Goal: Task Accomplishment & Management: Use online tool/utility

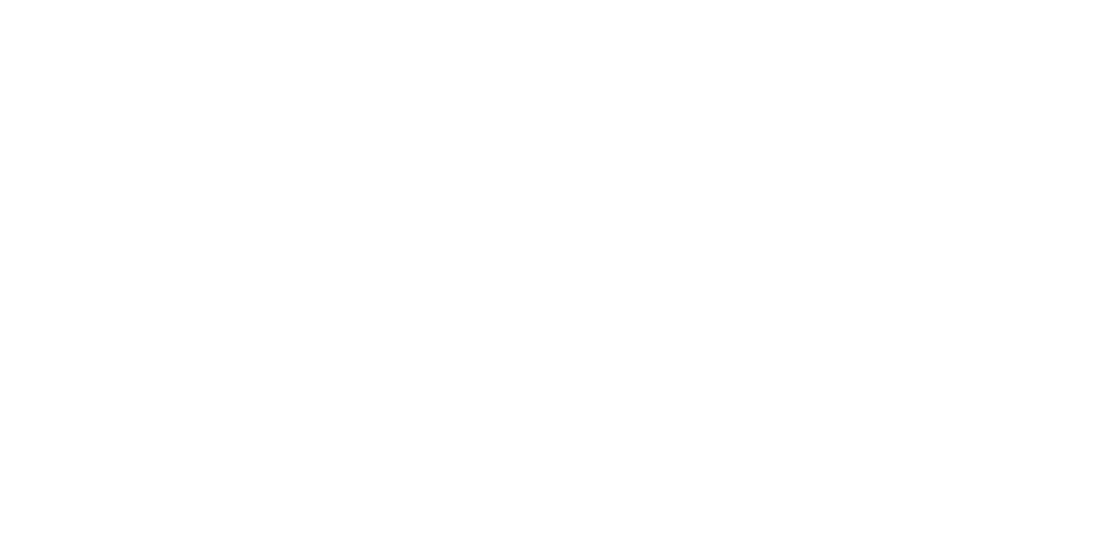
select select "Song"
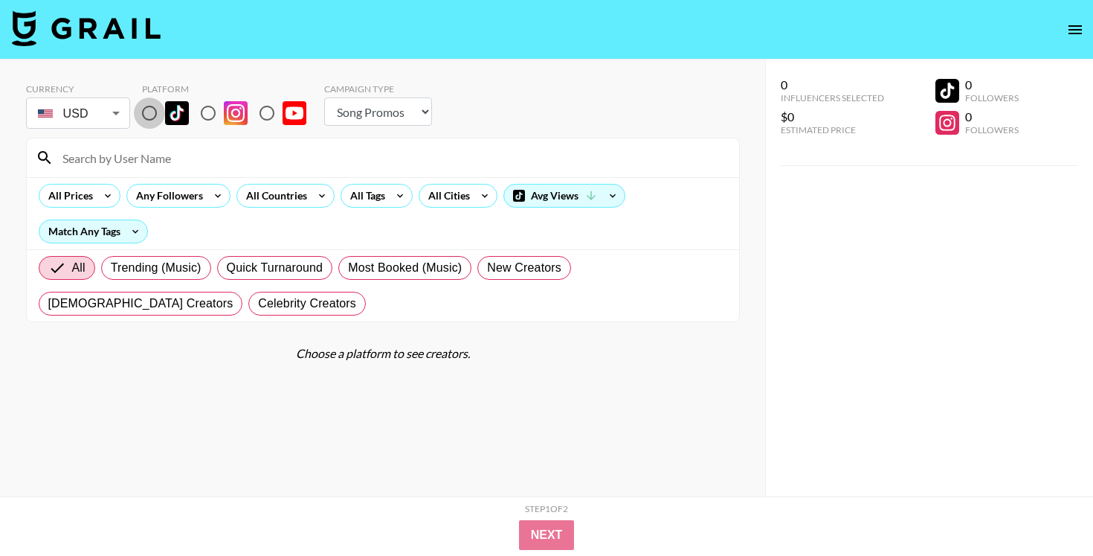
click at [144, 110] on input "radio" at bounding box center [149, 112] width 31 height 31
radio input "true"
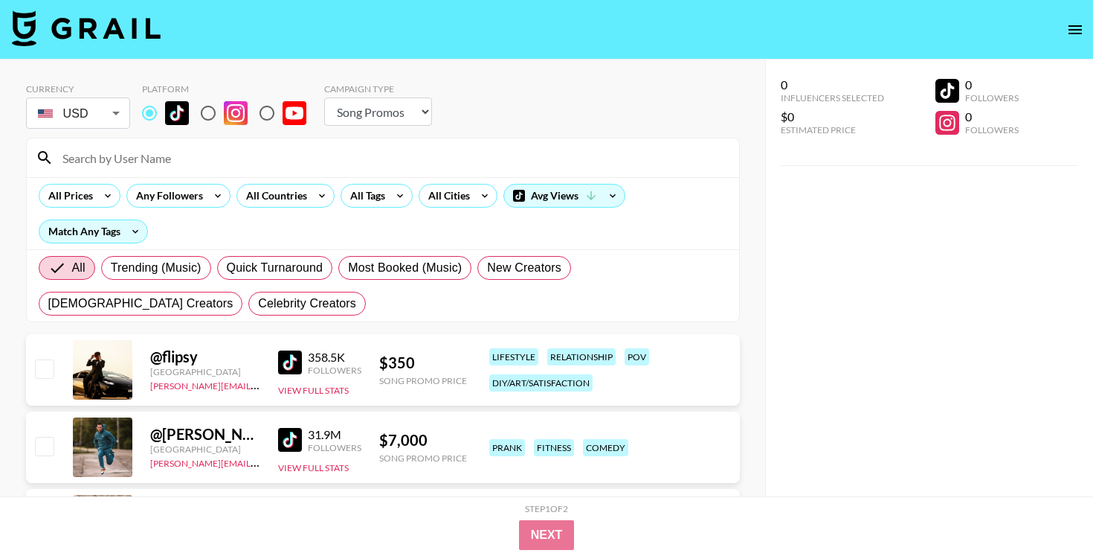
click at [178, 152] on input at bounding box center [392, 158] width 677 height 24
click at [314, 195] on icon at bounding box center [322, 195] width 24 height 22
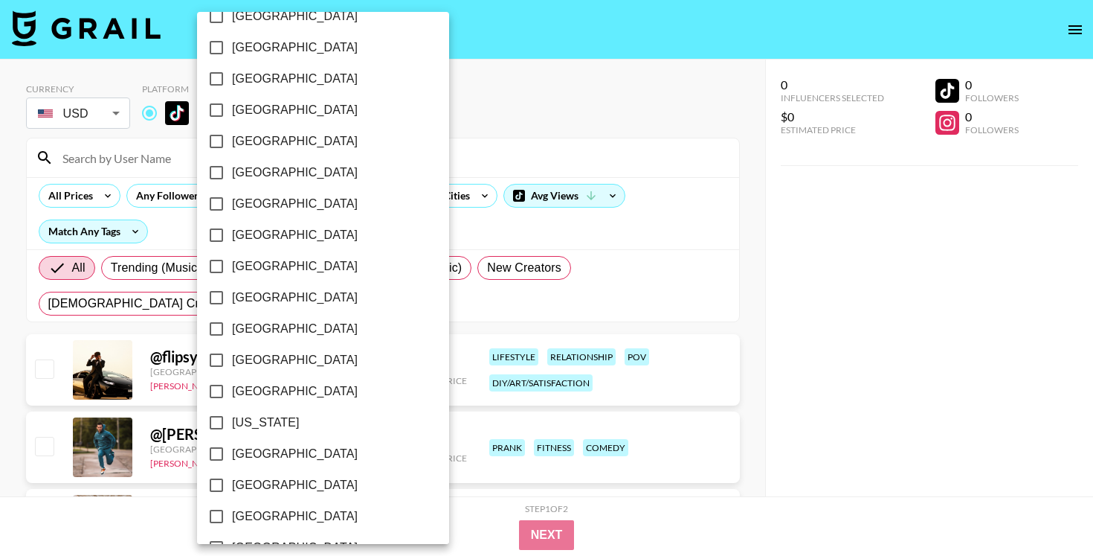
scroll to position [240, 0]
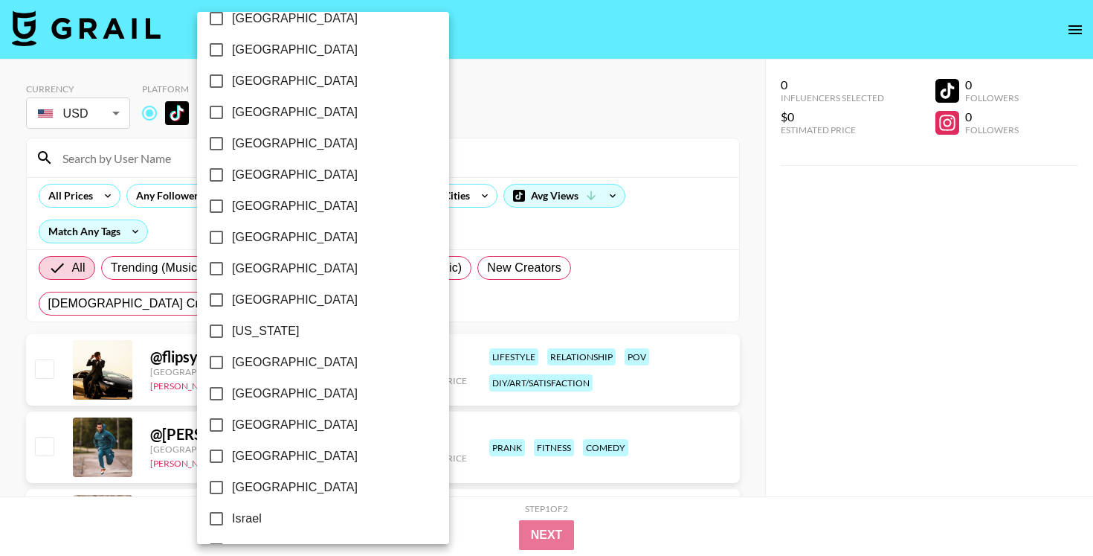
click at [260, 357] on span "[GEOGRAPHIC_DATA]" at bounding box center [295, 362] width 126 height 18
click at [232, 357] on input "[GEOGRAPHIC_DATA]" at bounding box center [216, 362] width 31 height 31
checkbox input "true"
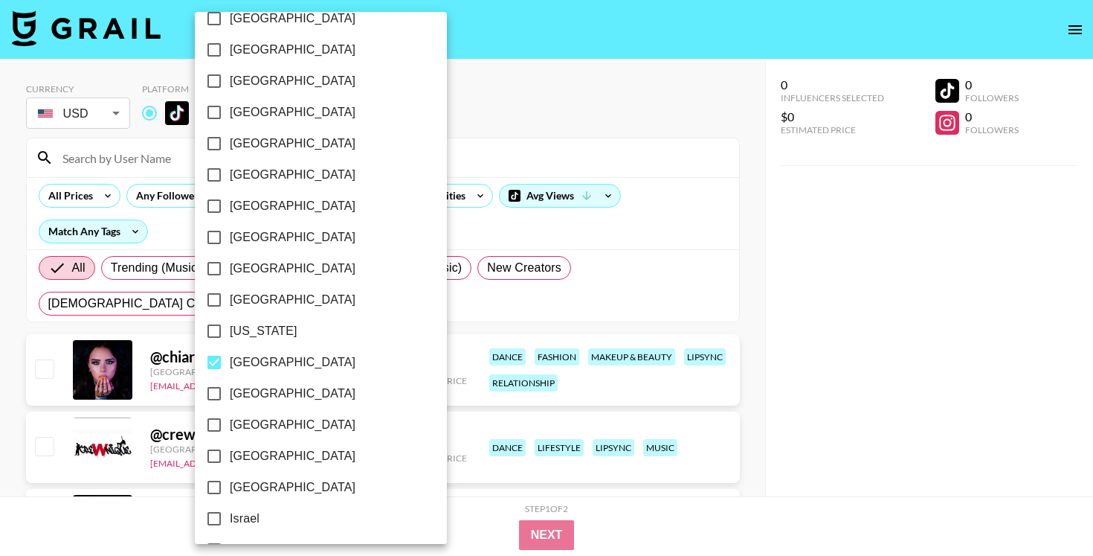
click at [475, 118] on div at bounding box center [546, 278] width 1093 height 556
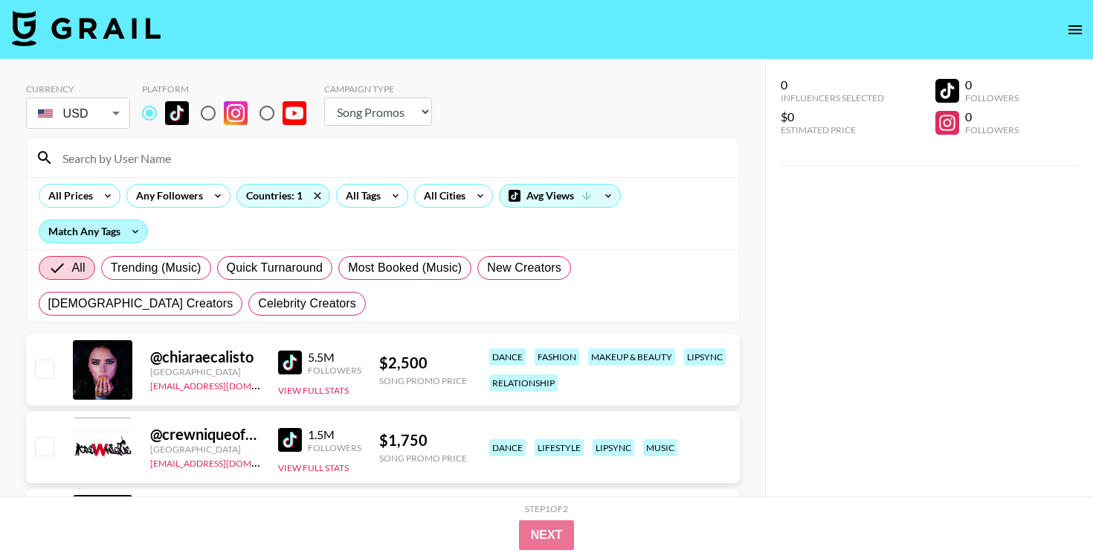
click at [94, 229] on div "Match Any Tags" at bounding box center [93, 231] width 108 height 22
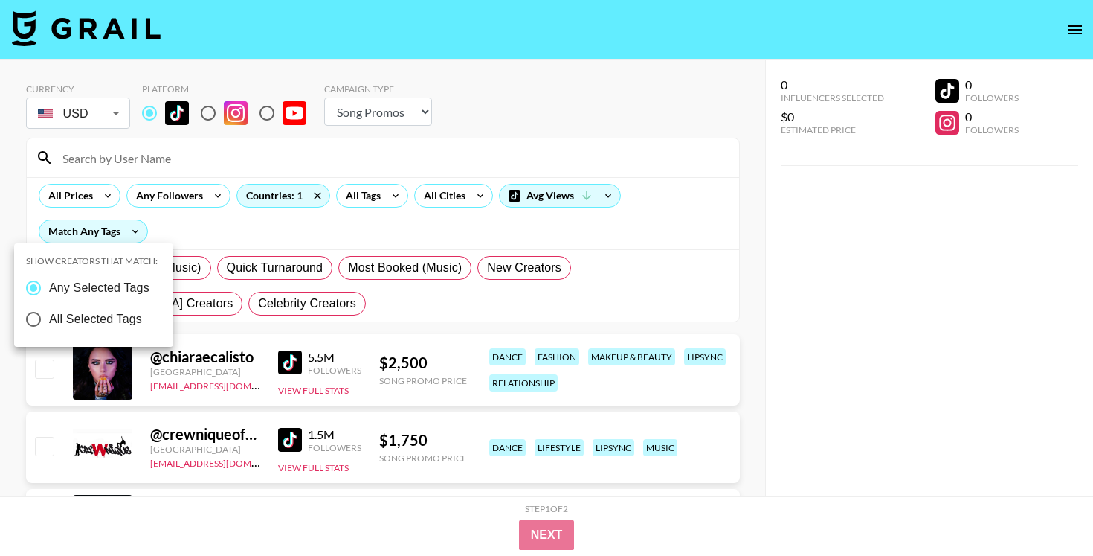
click at [165, 195] on div at bounding box center [546, 278] width 1093 height 556
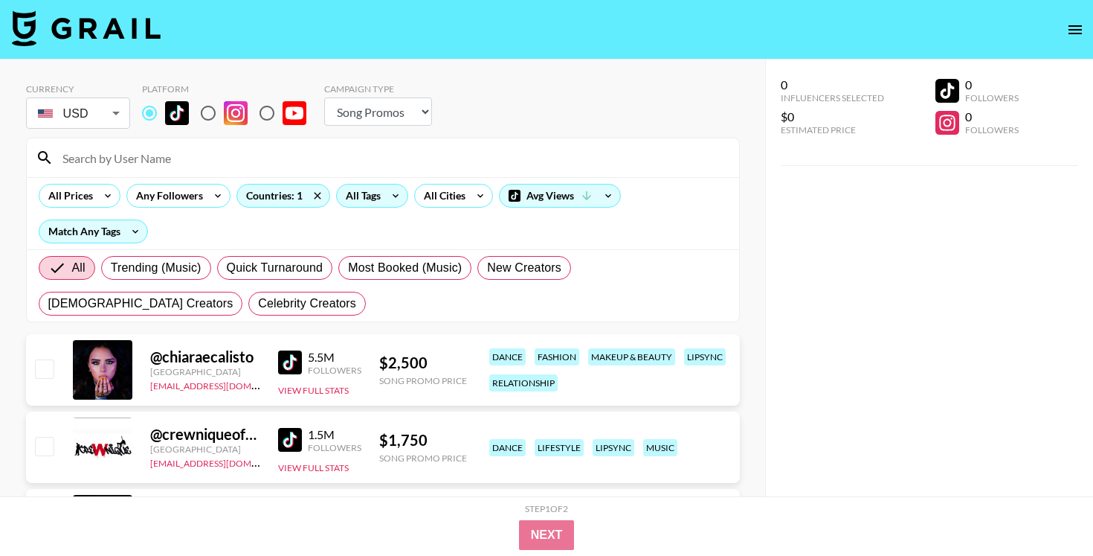
click at [347, 198] on div "All Tags" at bounding box center [360, 195] width 47 height 22
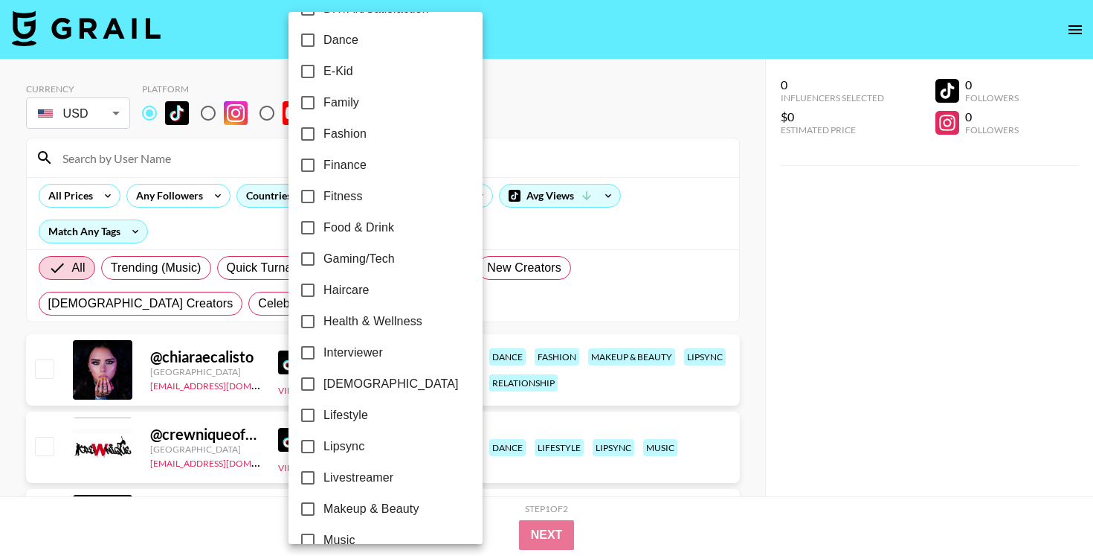
scroll to position [377, 0]
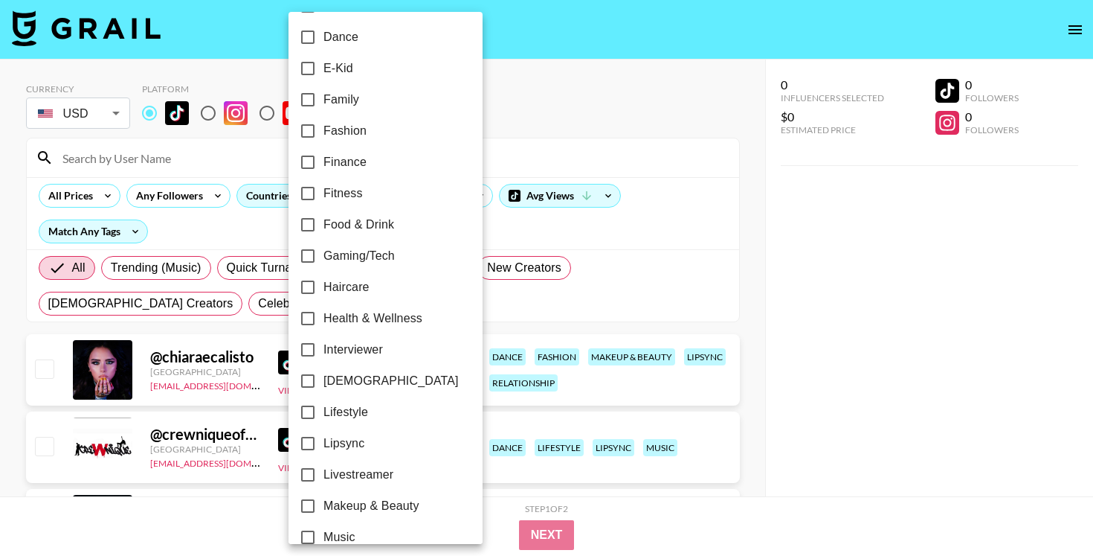
click at [341, 196] on span "Fitness" at bounding box center [343, 193] width 39 height 18
click at [324, 196] on input "Fitness" at bounding box center [307, 193] width 31 height 31
checkbox input "true"
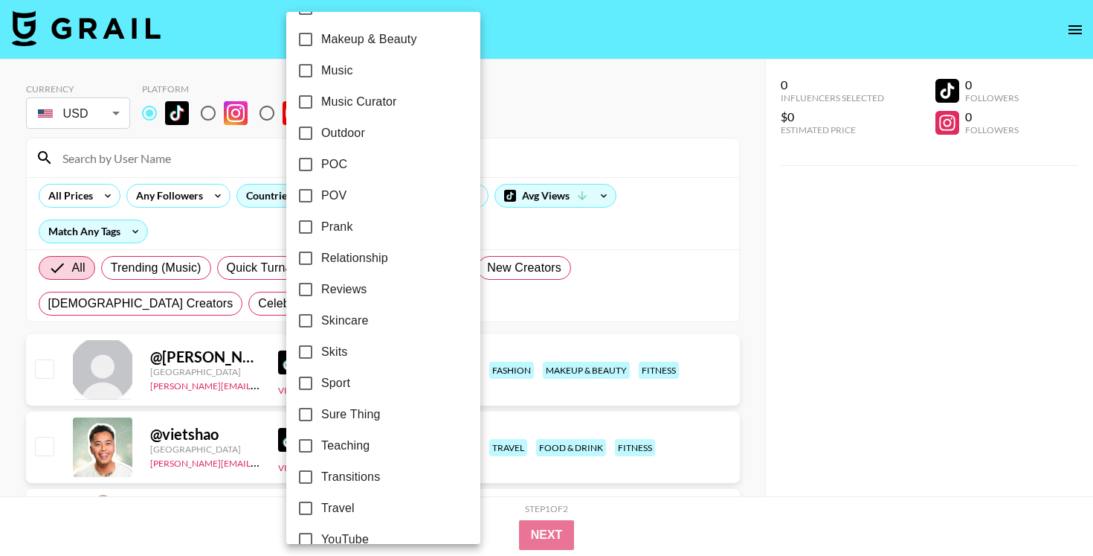
scroll to position [867, 0]
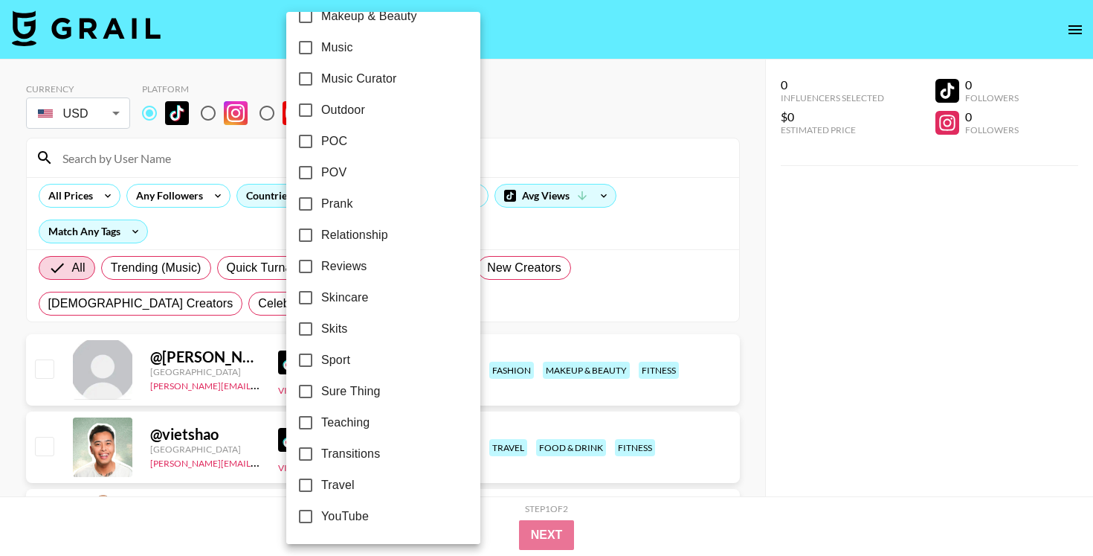
click at [537, 140] on div at bounding box center [546, 278] width 1093 height 556
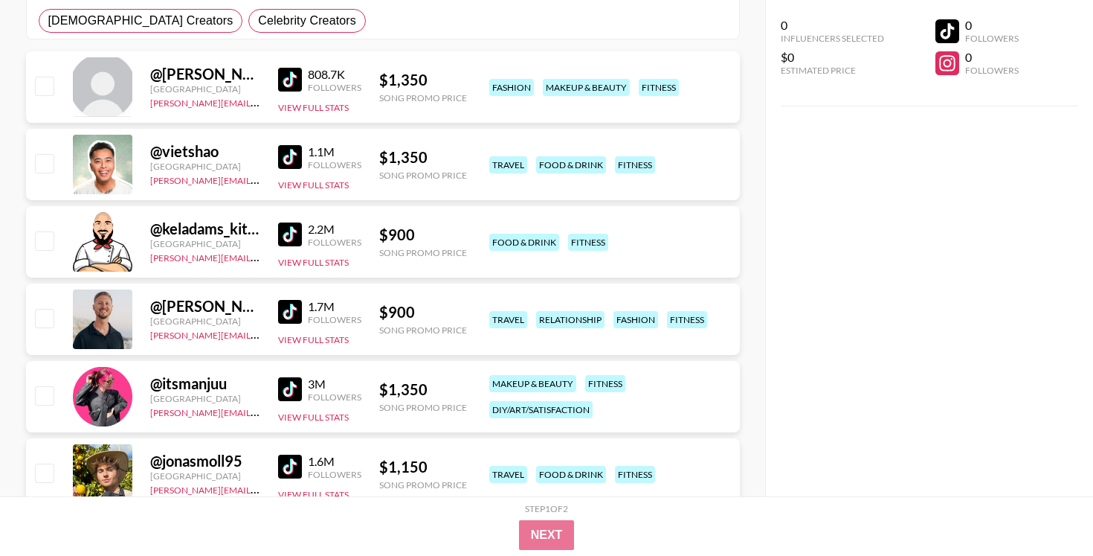
scroll to position [285, 0]
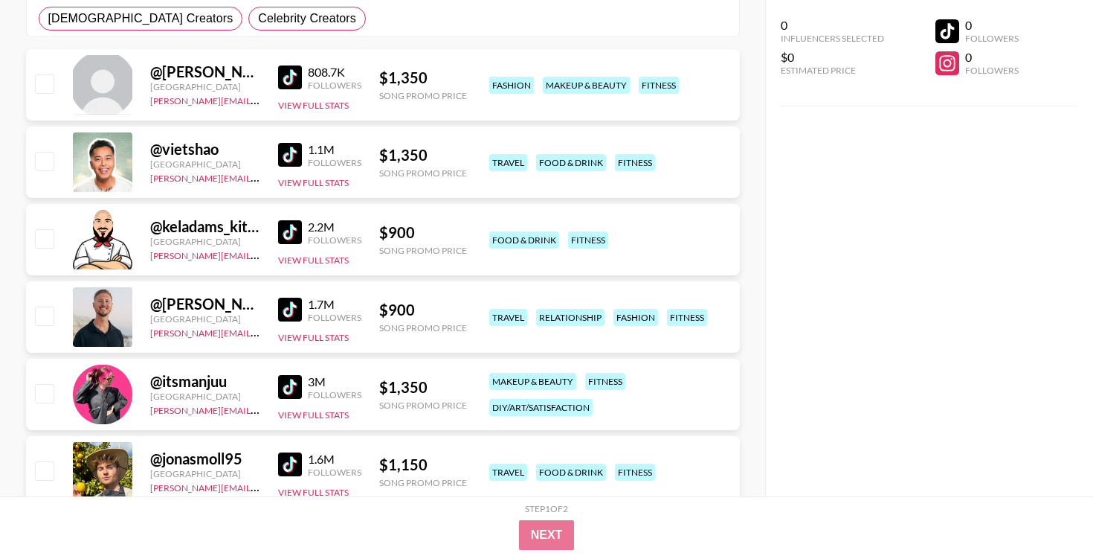
click at [286, 74] on img at bounding box center [290, 77] width 24 height 24
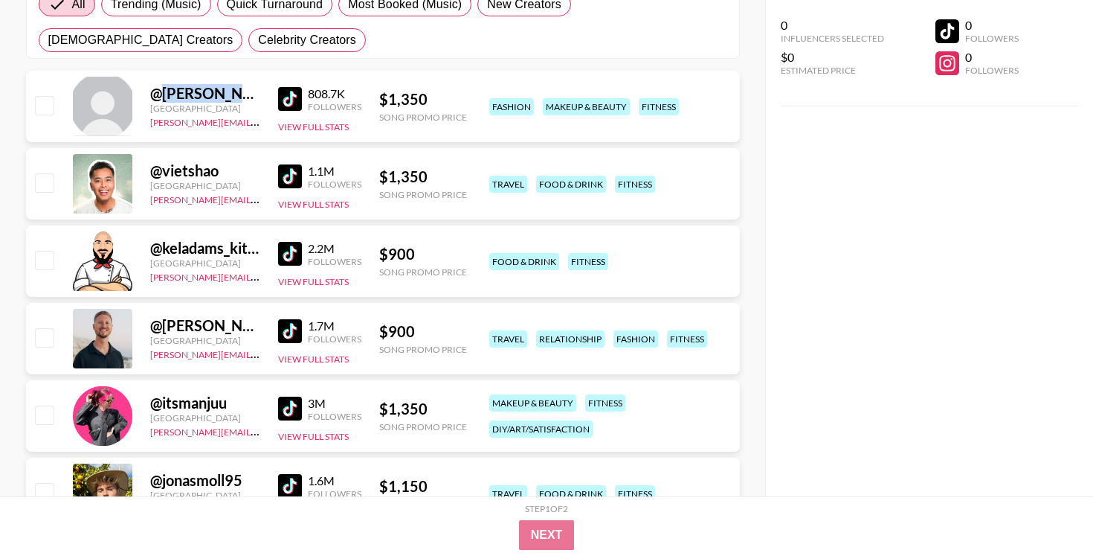
drag, startPoint x: 251, startPoint y: 88, endPoint x: 161, endPoint y: 88, distance: 90.0
click at [161, 88] on div "@ mathilda.mkh" at bounding box center [205, 93] width 110 height 19
copy div "[PERSON_NAME].mkh"
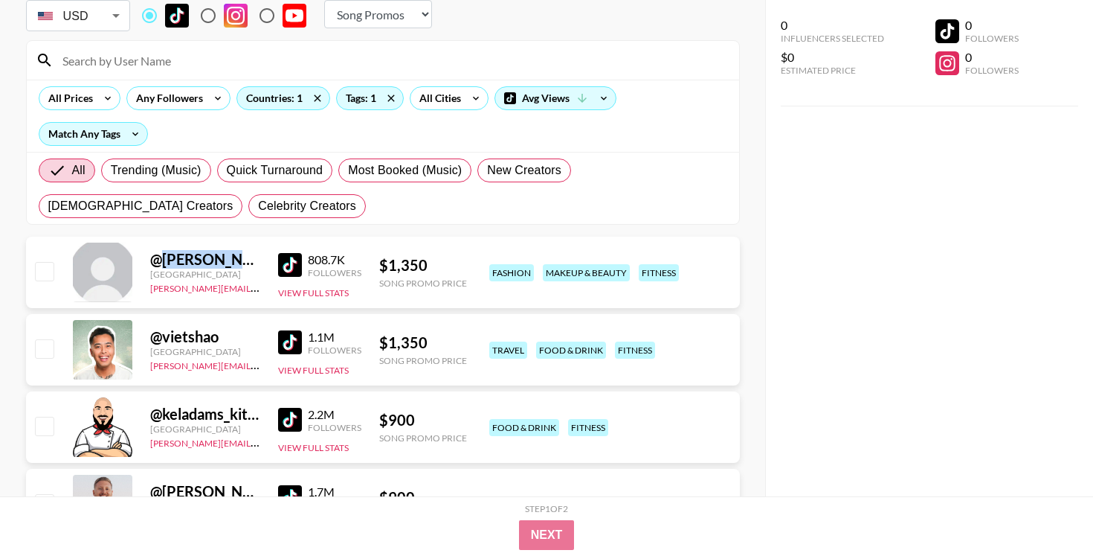
scroll to position [71, 0]
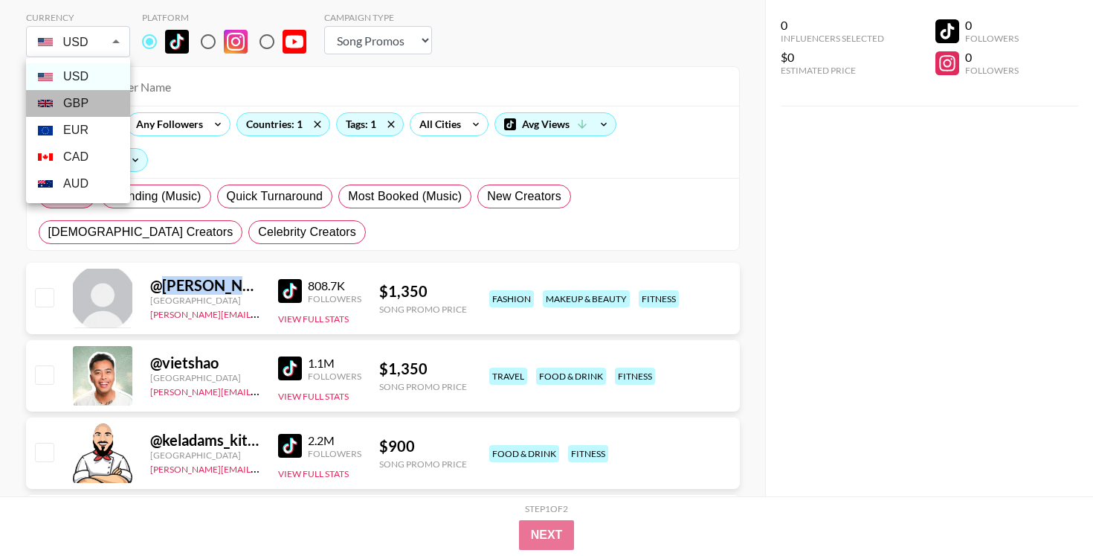
click at [80, 114] on li "GBP" at bounding box center [78, 103] width 104 height 27
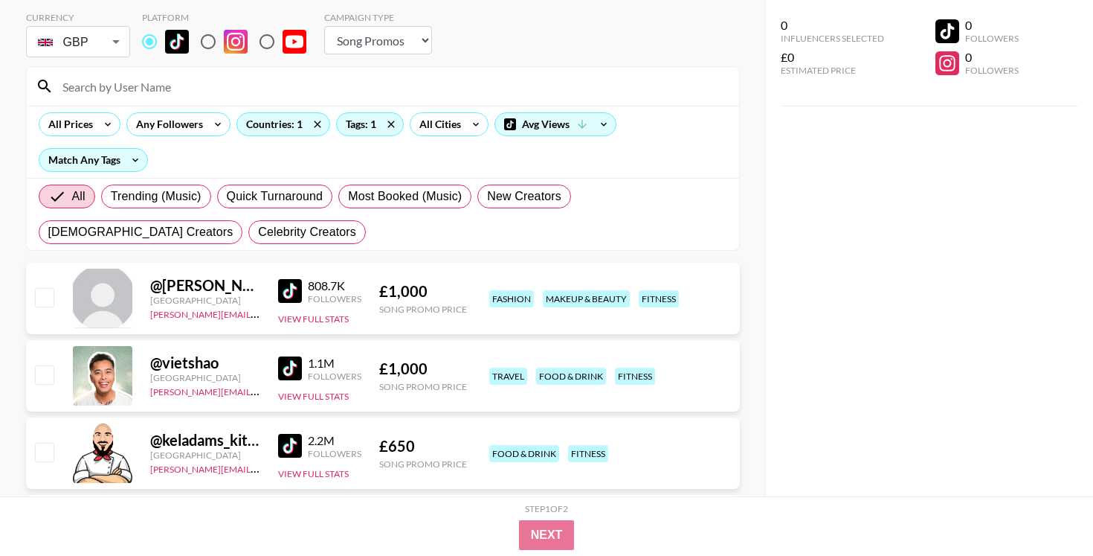
click at [71, 57] on div "GBP GBP ​" at bounding box center [78, 41] width 104 height 31
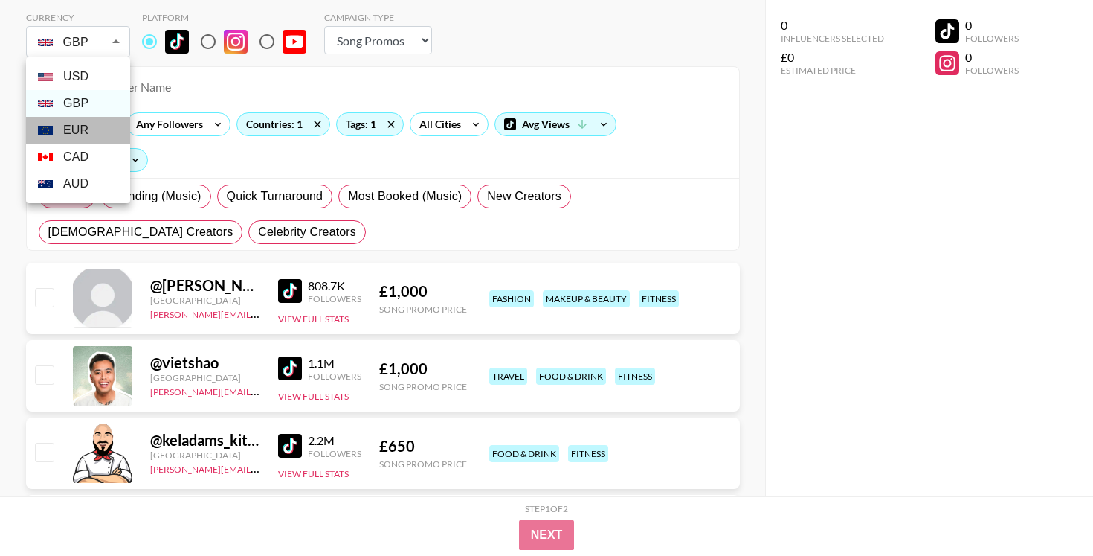
click at [77, 129] on li "EUR" at bounding box center [78, 130] width 104 height 27
type input "EUR"
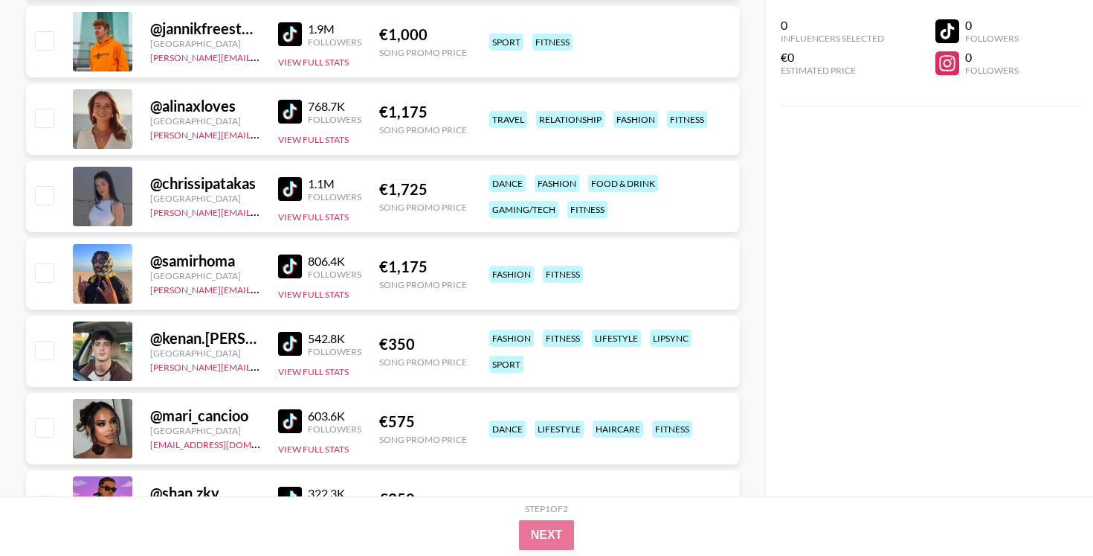
scroll to position [800, 0]
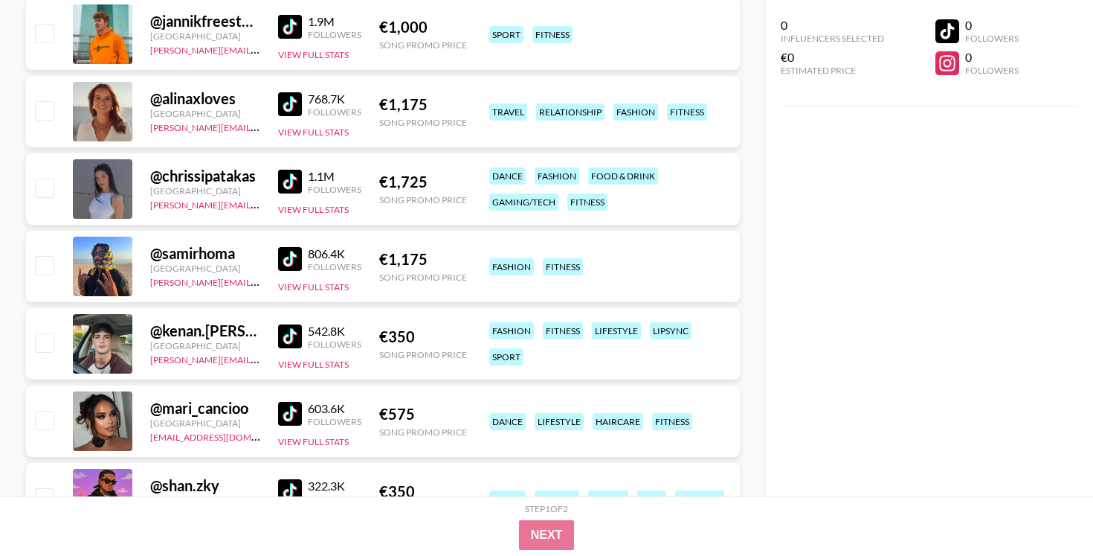
click at [292, 256] on img at bounding box center [290, 259] width 24 height 24
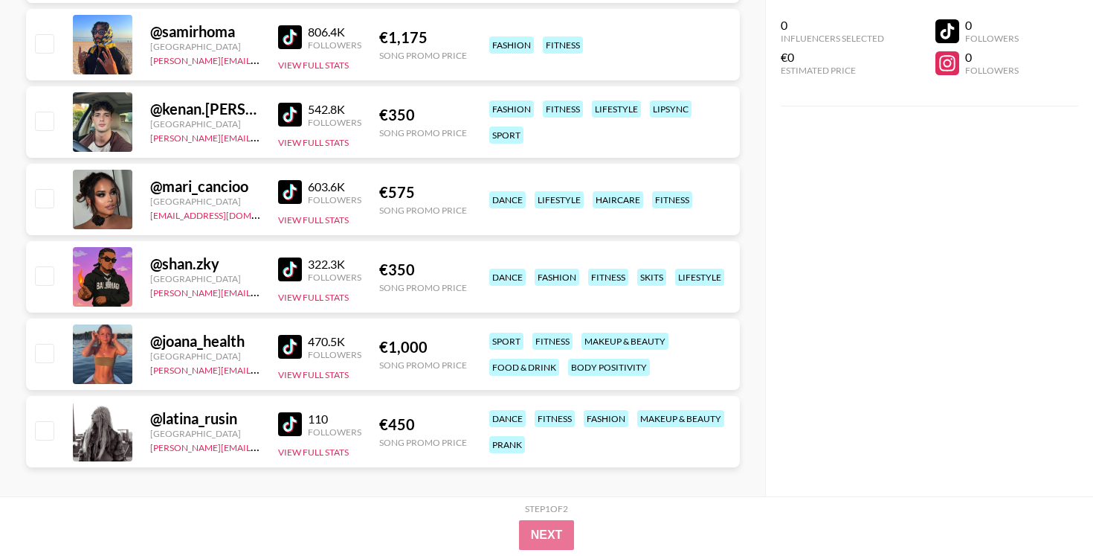
scroll to position [1023, 0]
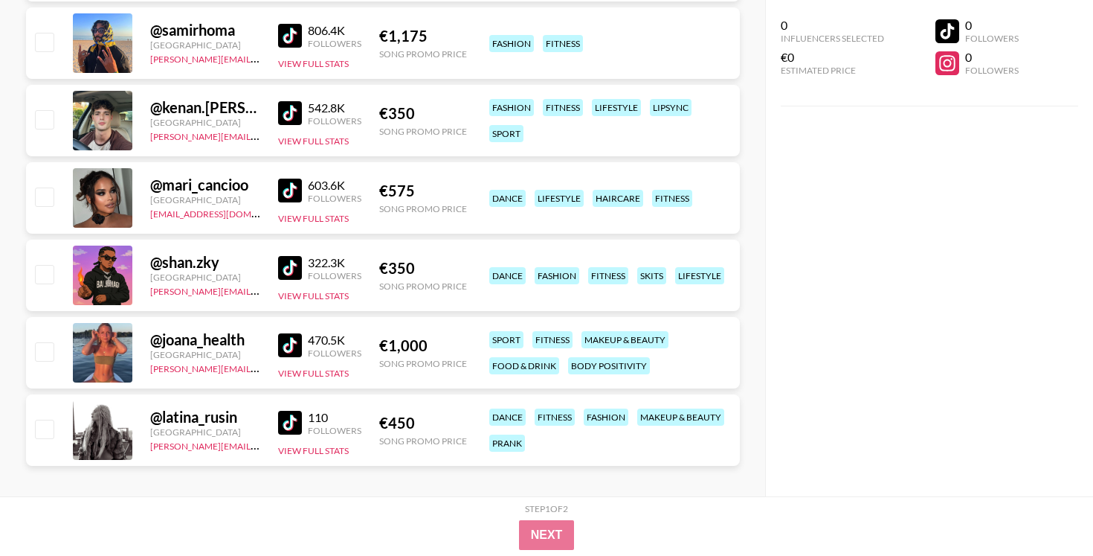
click at [286, 350] on img at bounding box center [290, 345] width 24 height 24
click at [289, 425] on img at bounding box center [290, 423] width 24 height 24
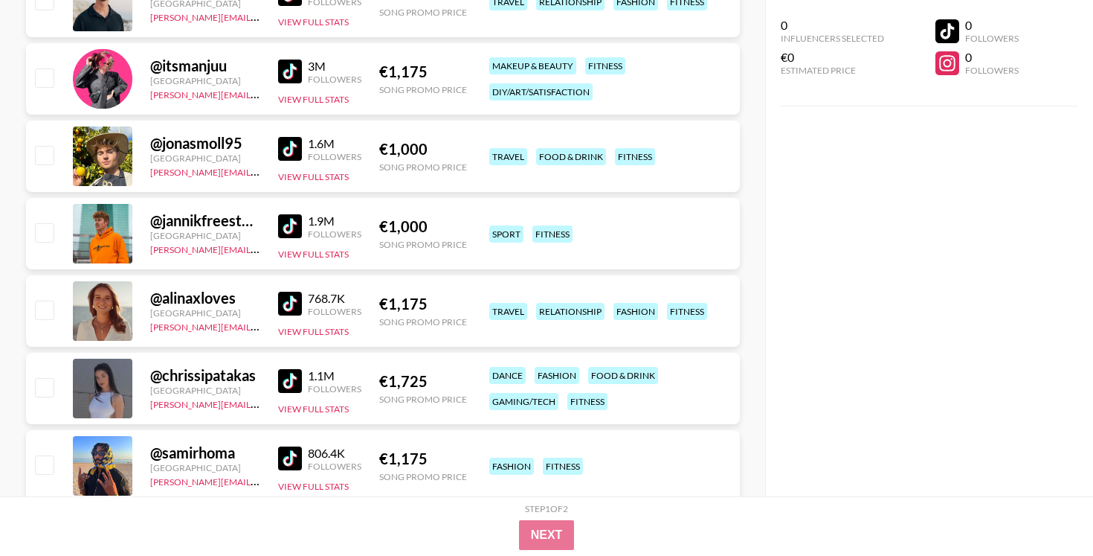
scroll to position [597, 0]
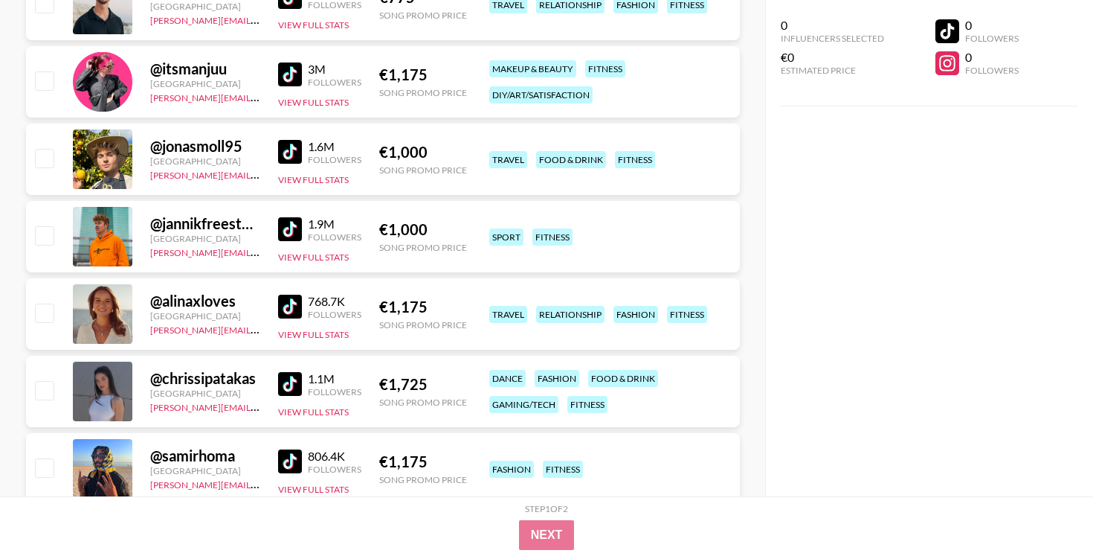
click at [289, 142] on img at bounding box center [290, 152] width 24 height 24
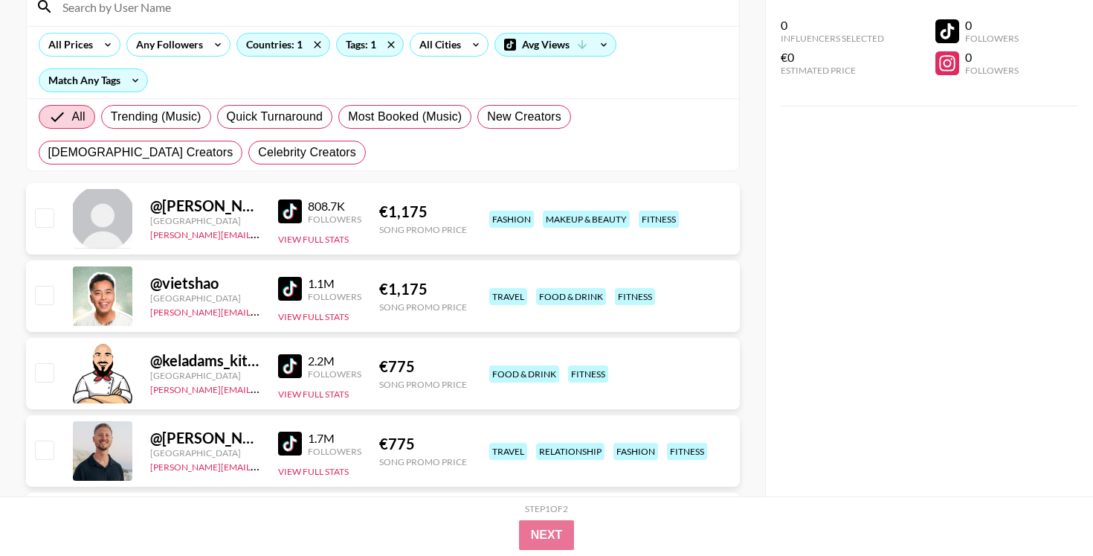
scroll to position [137, 0]
